Goal: Complete application form

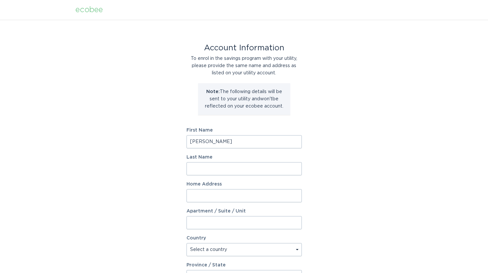
type input "[PERSON_NAME]"
type input "K"
type input "[PERSON_NAME]"
paste input "5880 E AGAVE PL"
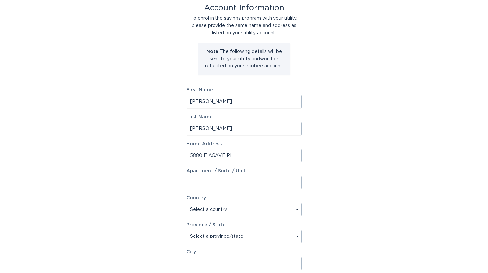
type input "5880 E AGAVE PL"
select select "US"
select select "AZ"
paste input "[GEOGRAPHIC_DATA]"
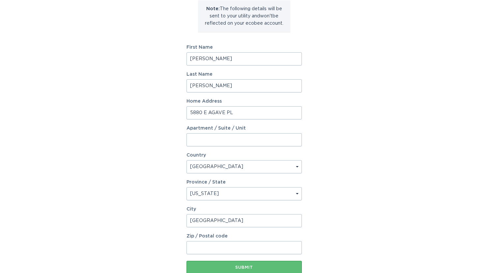
scroll to position [114, 0]
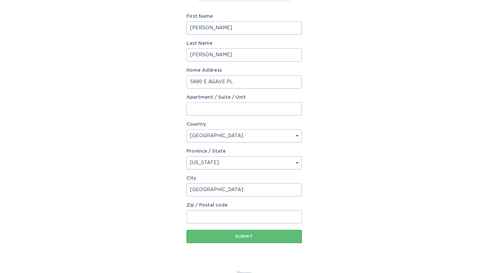
type input "[GEOGRAPHIC_DATA]"
type input "85331"
click at [243, 239] on div "Submit" at bounding box center [244, 237] width 109 height 4
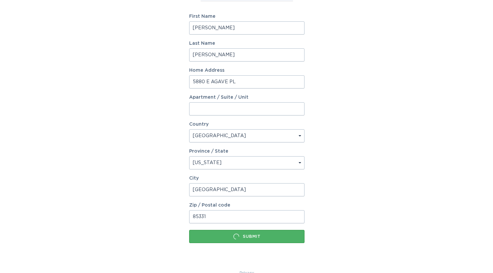
scroll to position [0, 0]
